Goal: Task Accomplishment & Management: Manage account settings

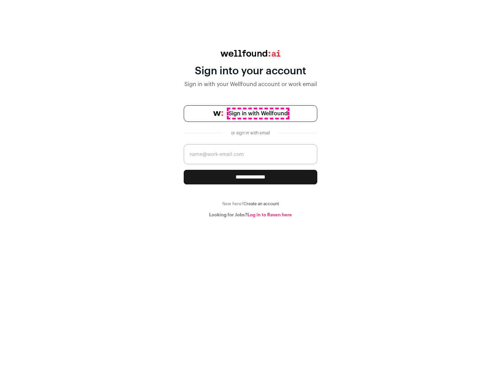
click at [258, 114] on span "Sign in with Wellfound" at bounding box center [257, 113] width 59 height 8
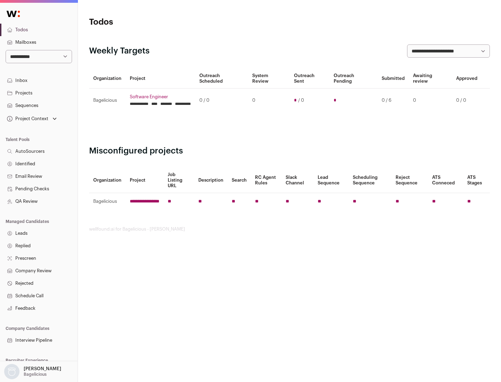
click at [39, 93] on link "Projects" at bounding box center [39, 93] width 78 height 13
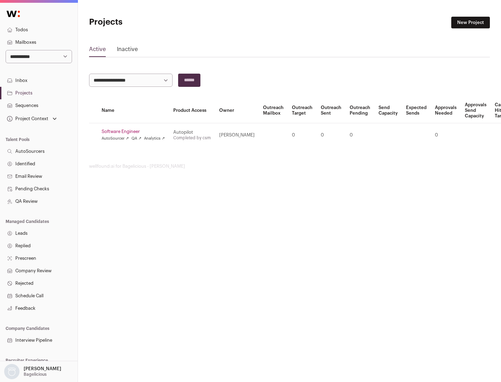
click at [135, 132] on link "Software Engineer" at bounding box center [132, 132] width 63 height 6
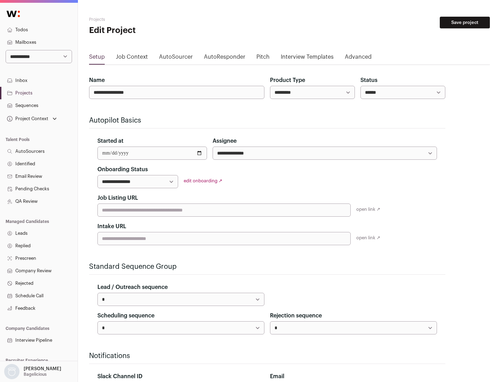
click at [464, 23] on button "Save project" at bounding box center [464, 23] width 50 height 12
